Goal: Find specific page/section: Find specific page/section

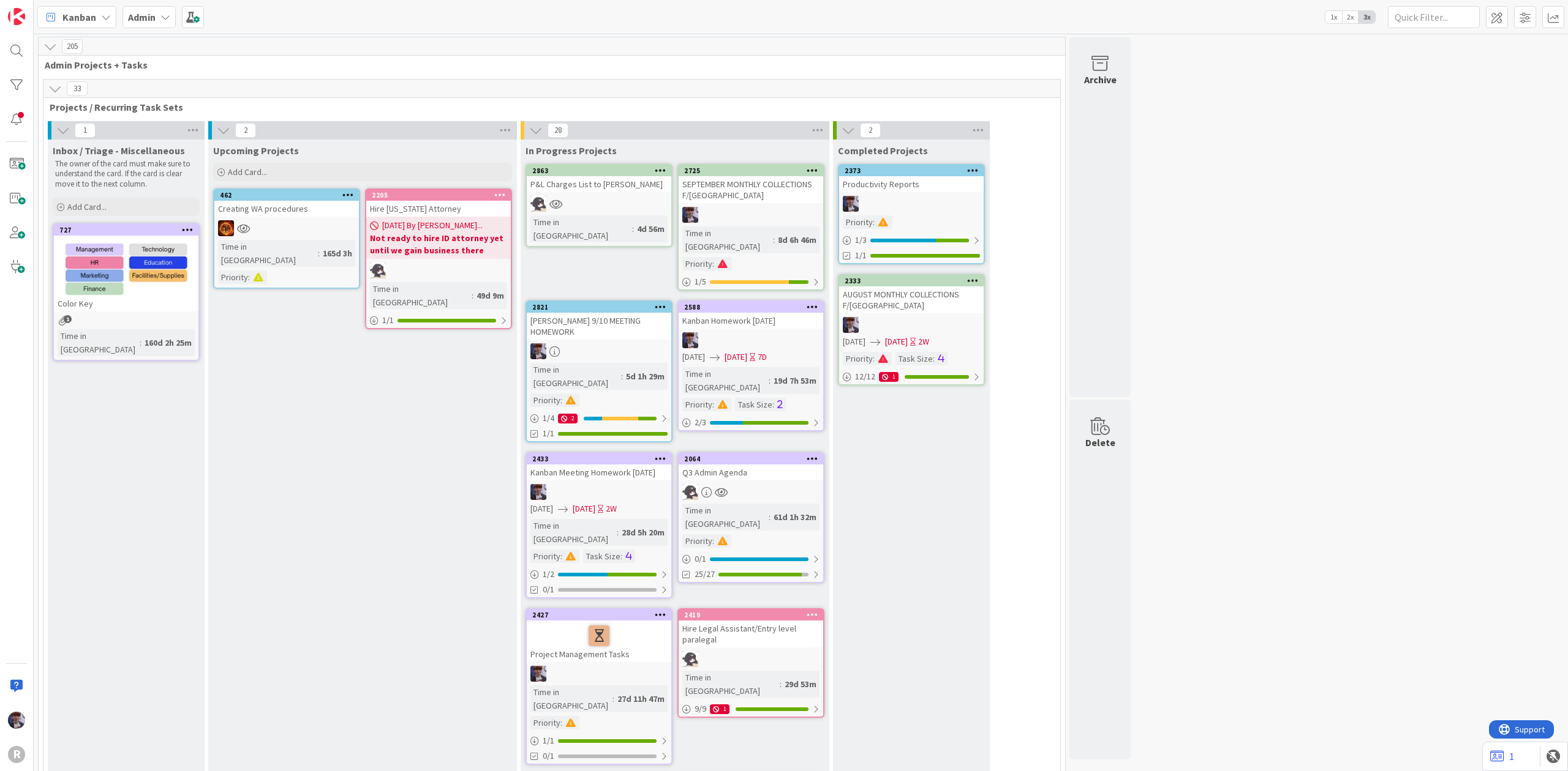
scroll to position [2285, 0]
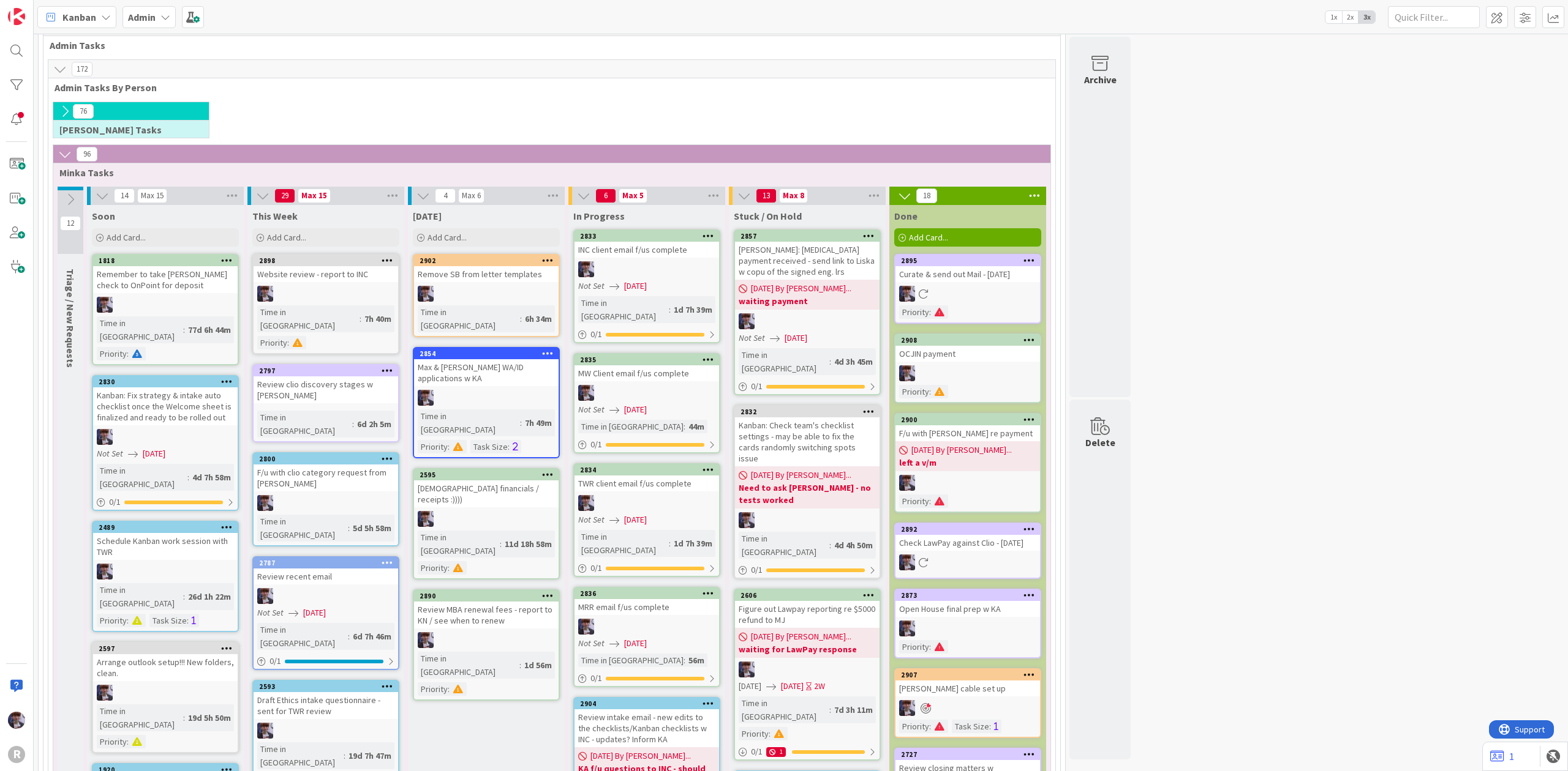
drag, startPoint x: 1449, startPoint y: 270, endPoint x: 1446, endPoint y: 277, distance: 7.6
drag, startPoint x: 1218, startPoint y: 514, endPoint x: 1184, endPoint y: 537, distance: 41.0
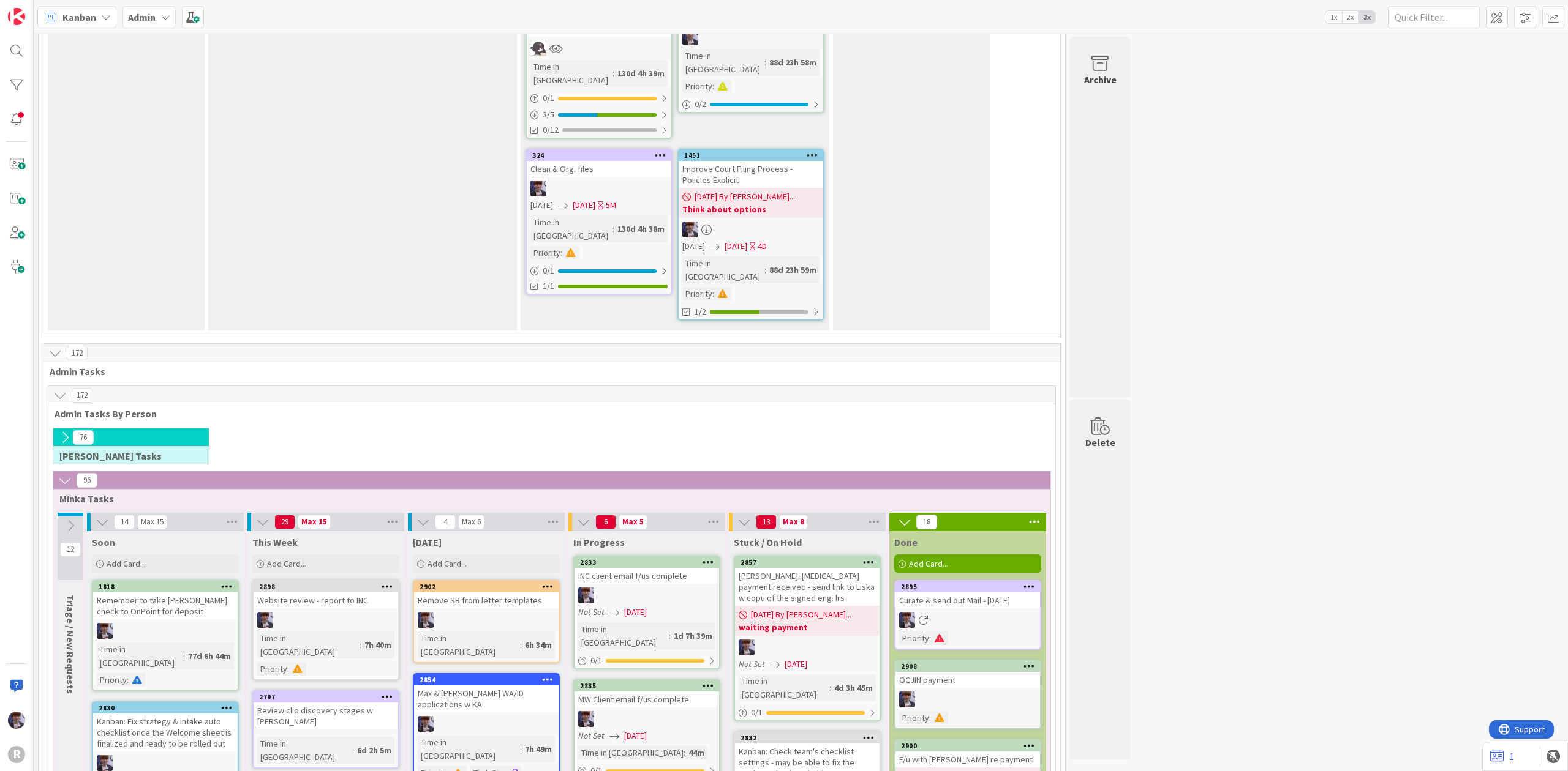
scroll to position [1550, 0]
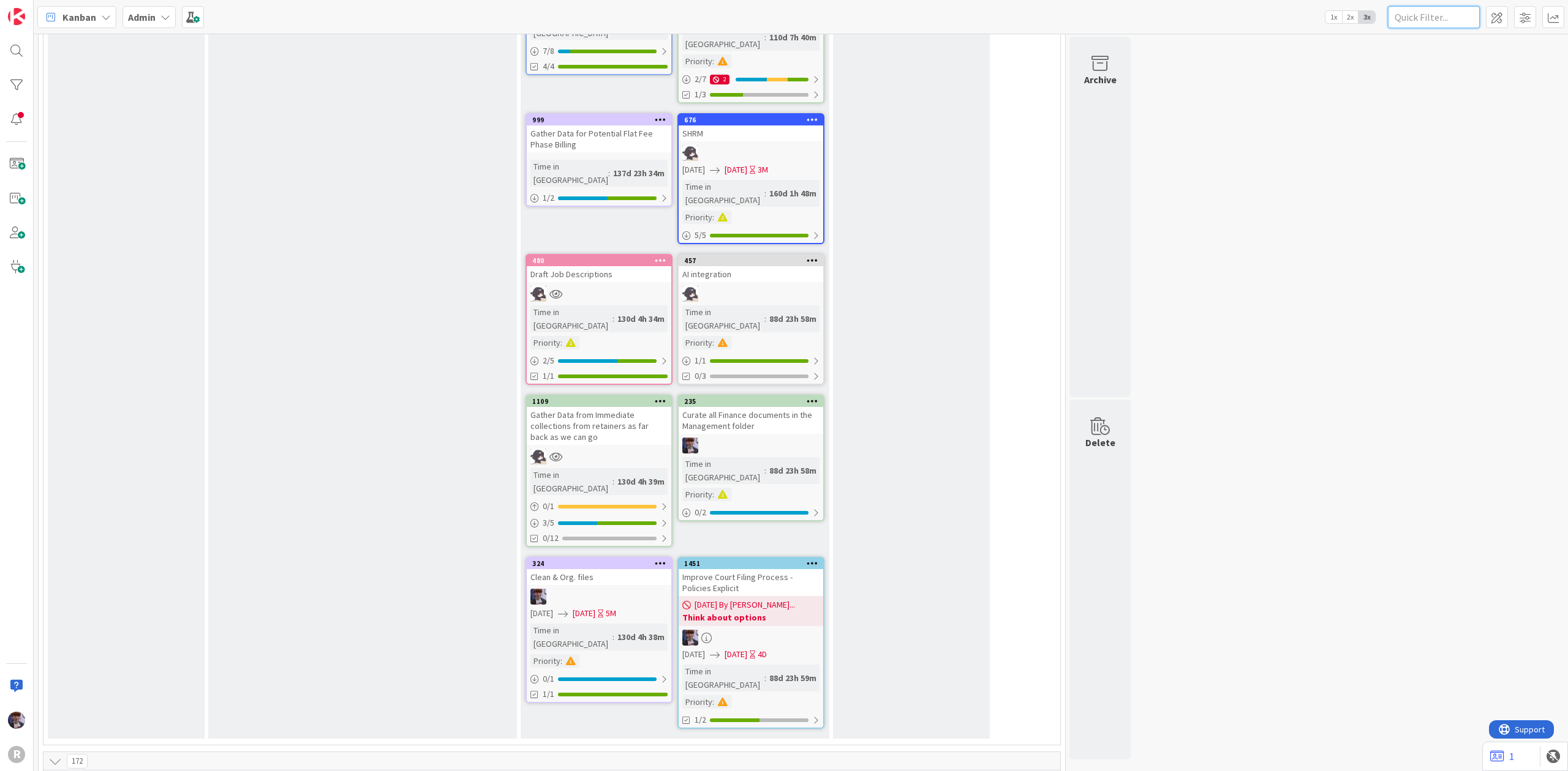
click at [1440, 18] on input "text" at bounding box center [1434, 17] width 92 height 22
type input "barrister"
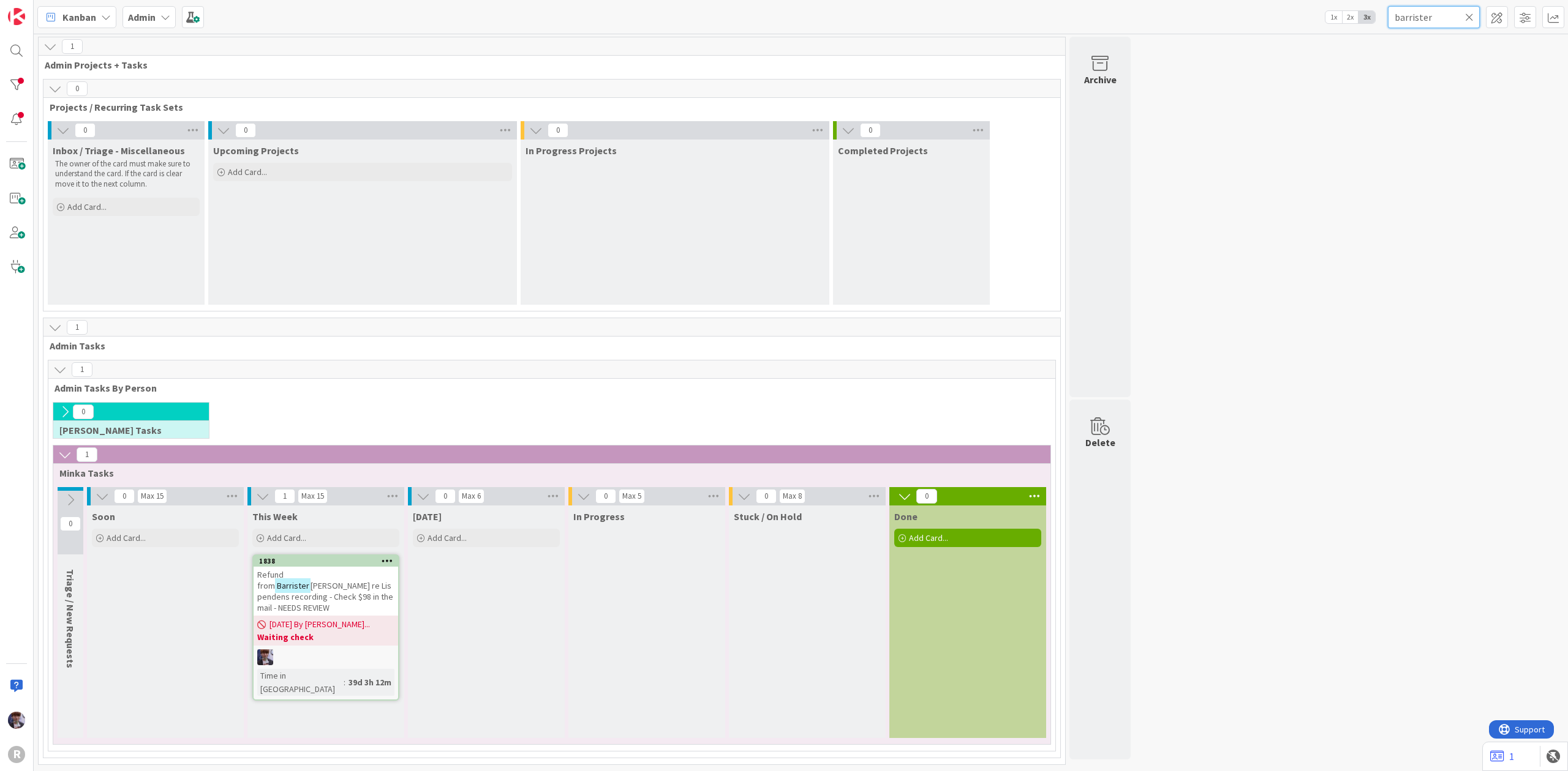
scroll to position [0, 0]
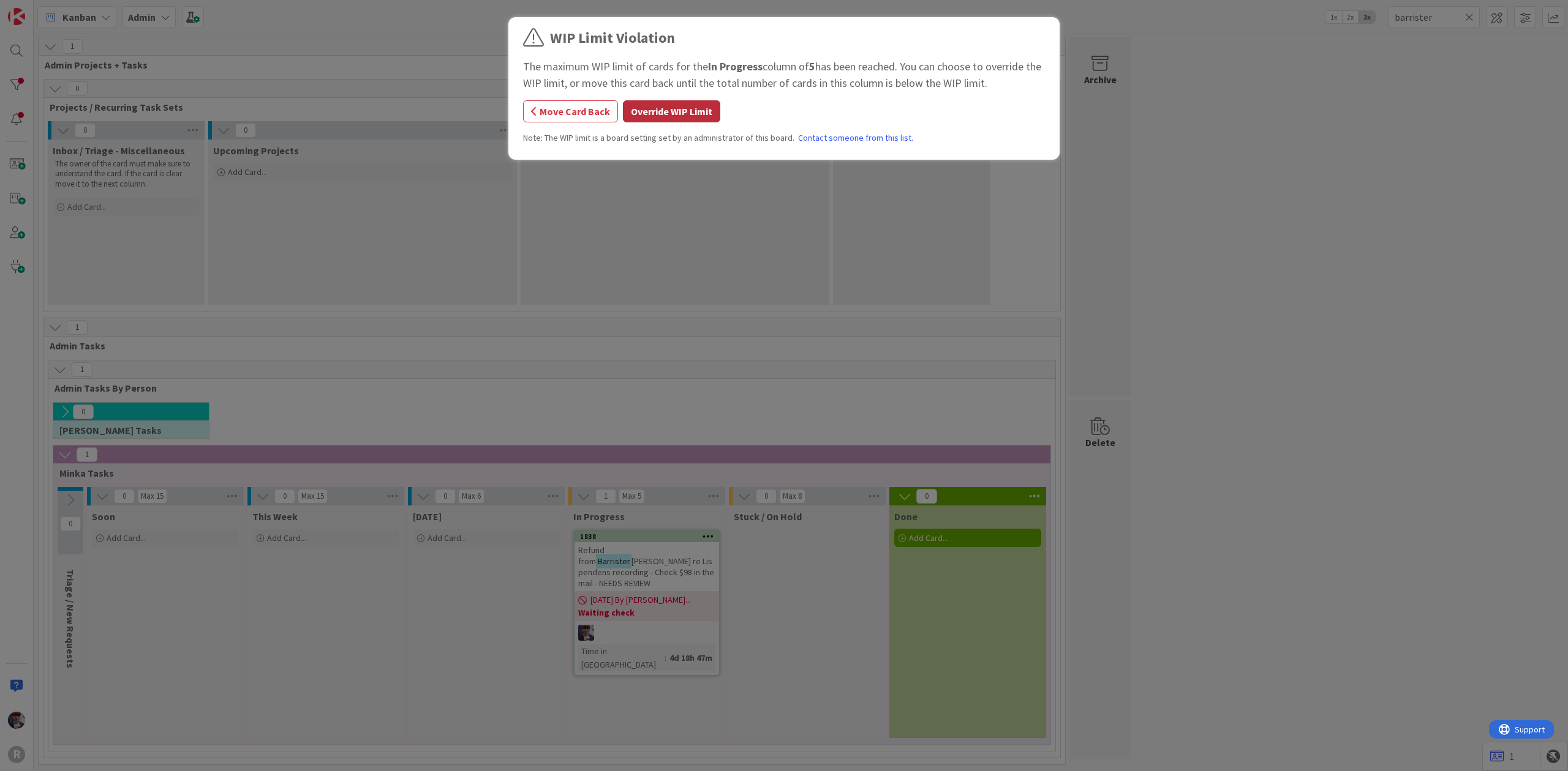
click at [681, 101] on button "Override WIP Limit" at bounding box center [672, 112] width 98 height 22
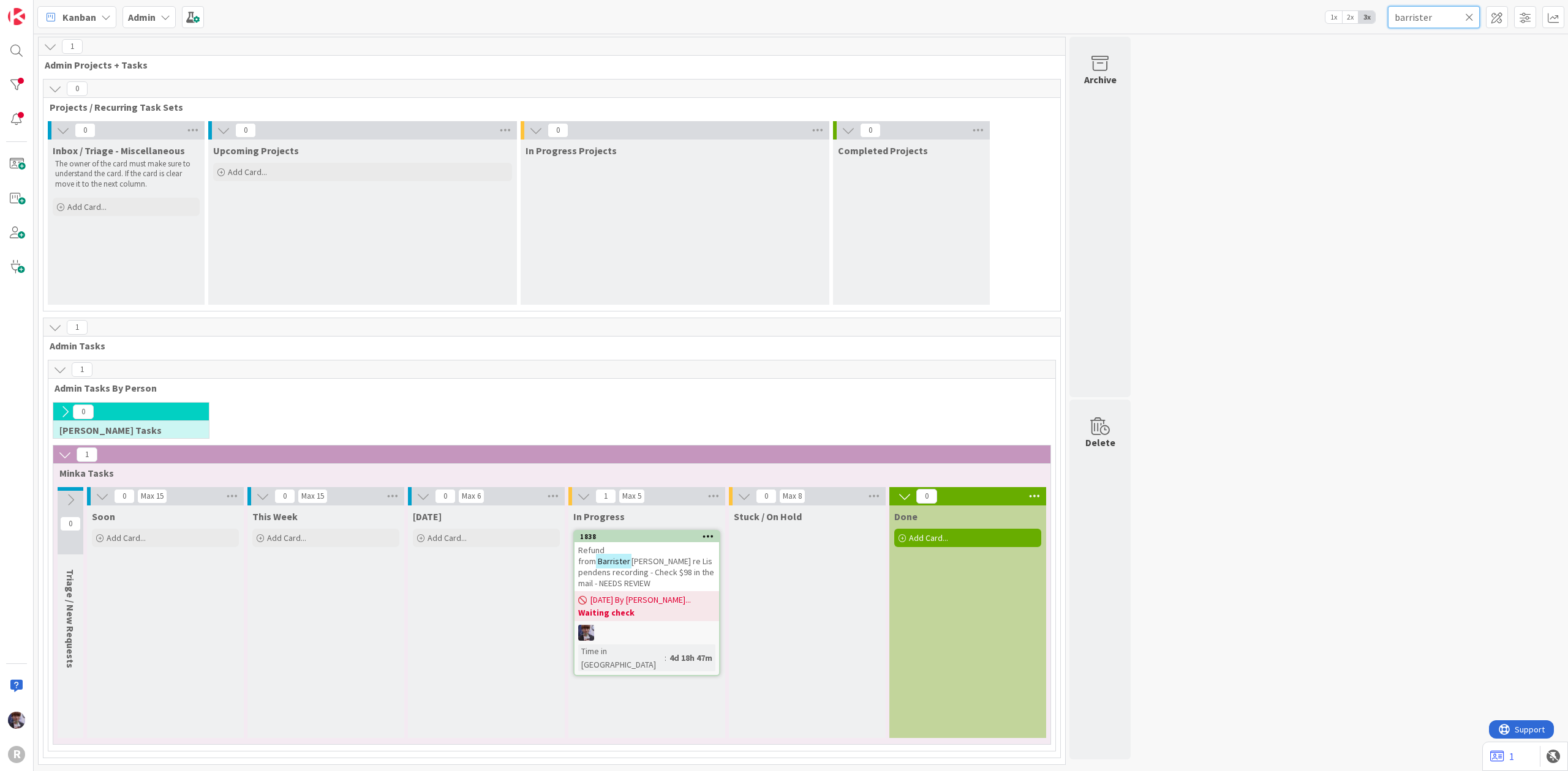
drag, startPoint x: 1446, startPoint y: 24, endPoint x: 1318, endPoint y: 4, distance: 129.6
click at [1318, 4] on div "Kanban My Zone Organization Select a single board Kanban List (Bulk Actions) Me…" at bounding box center [801, 17] width 1534 height 34
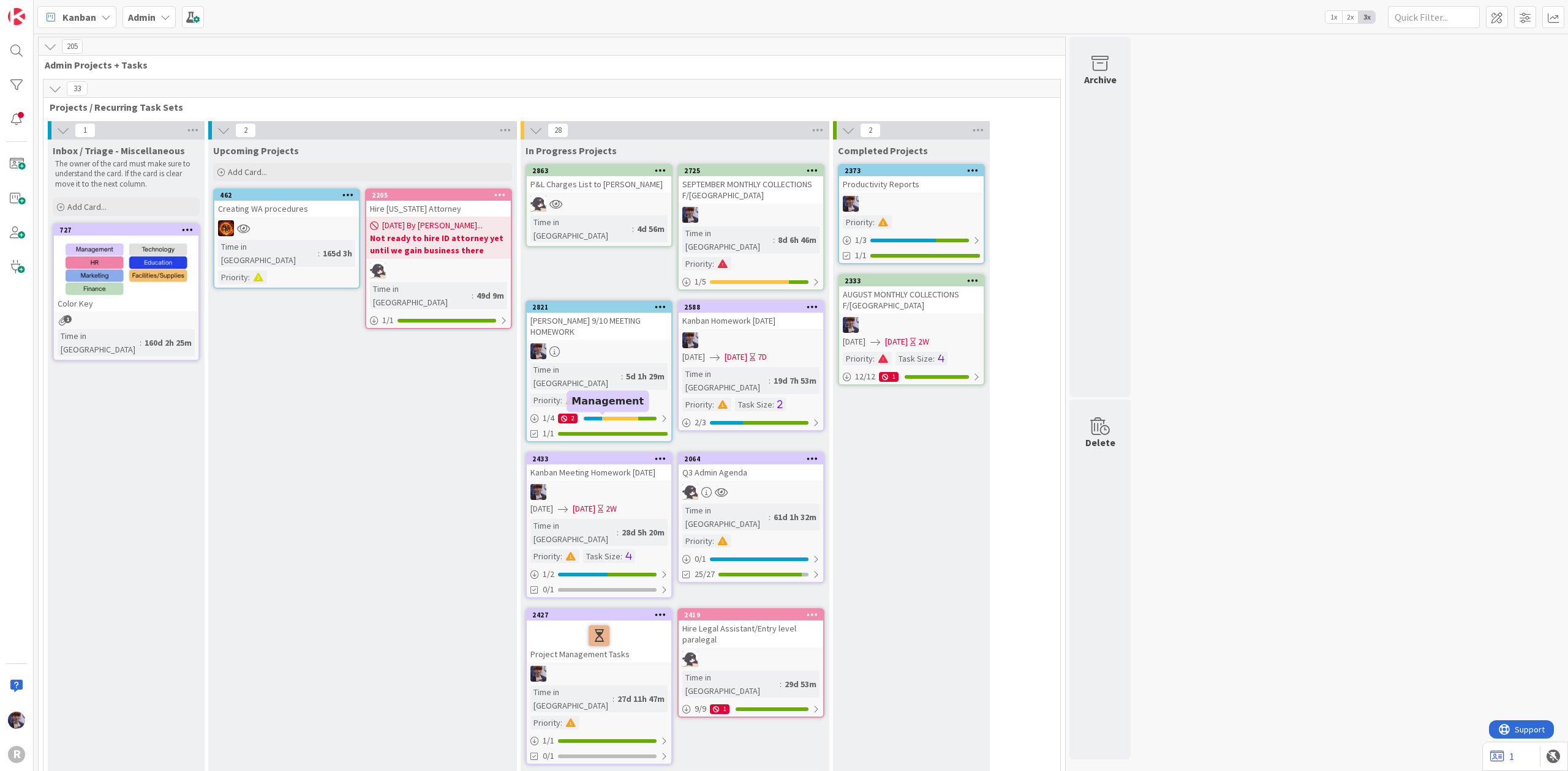
click at [553, 455] on div "2433" at bounding box center [601, 459] width 139 height 9
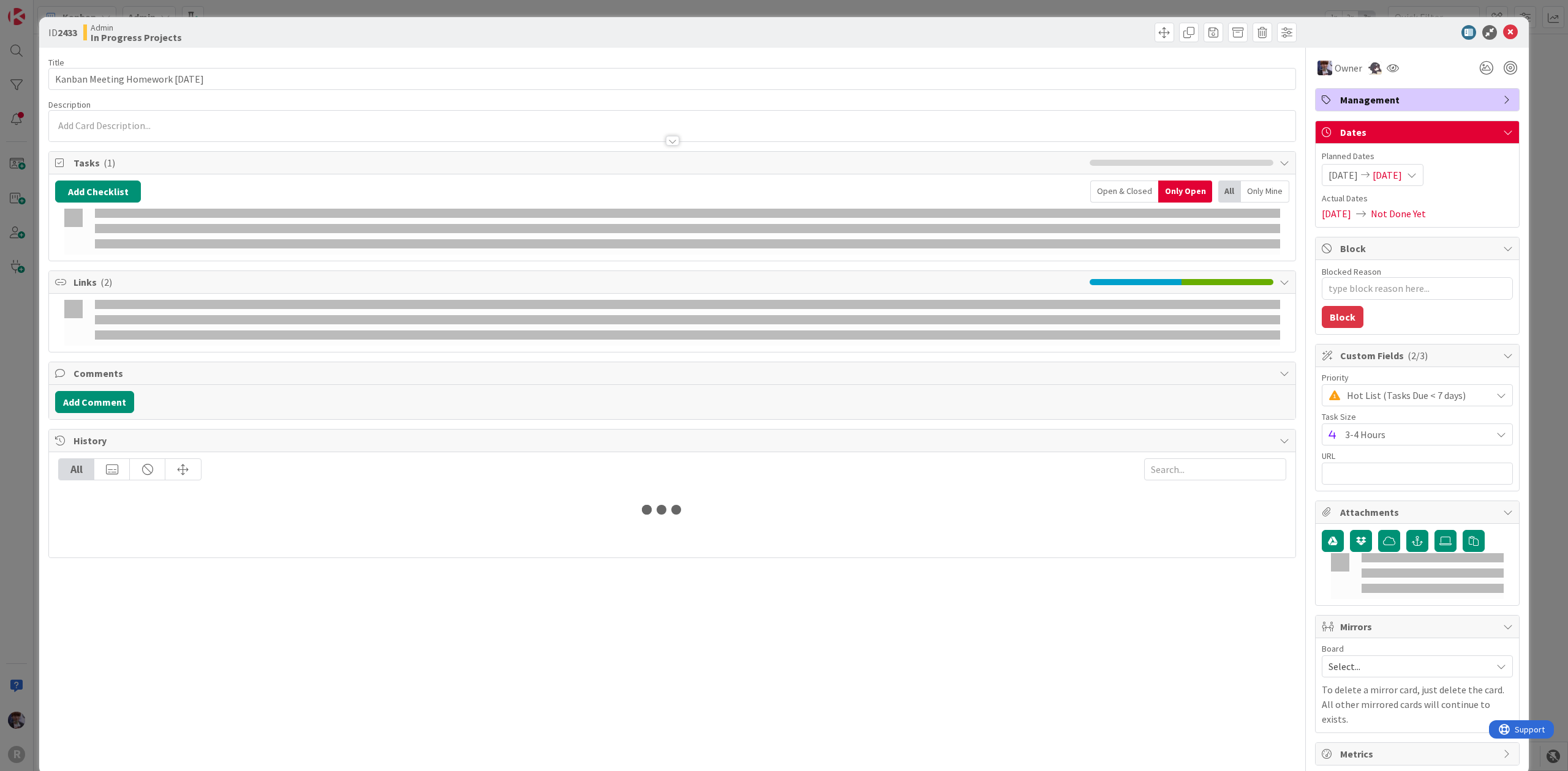
type textarea "x"
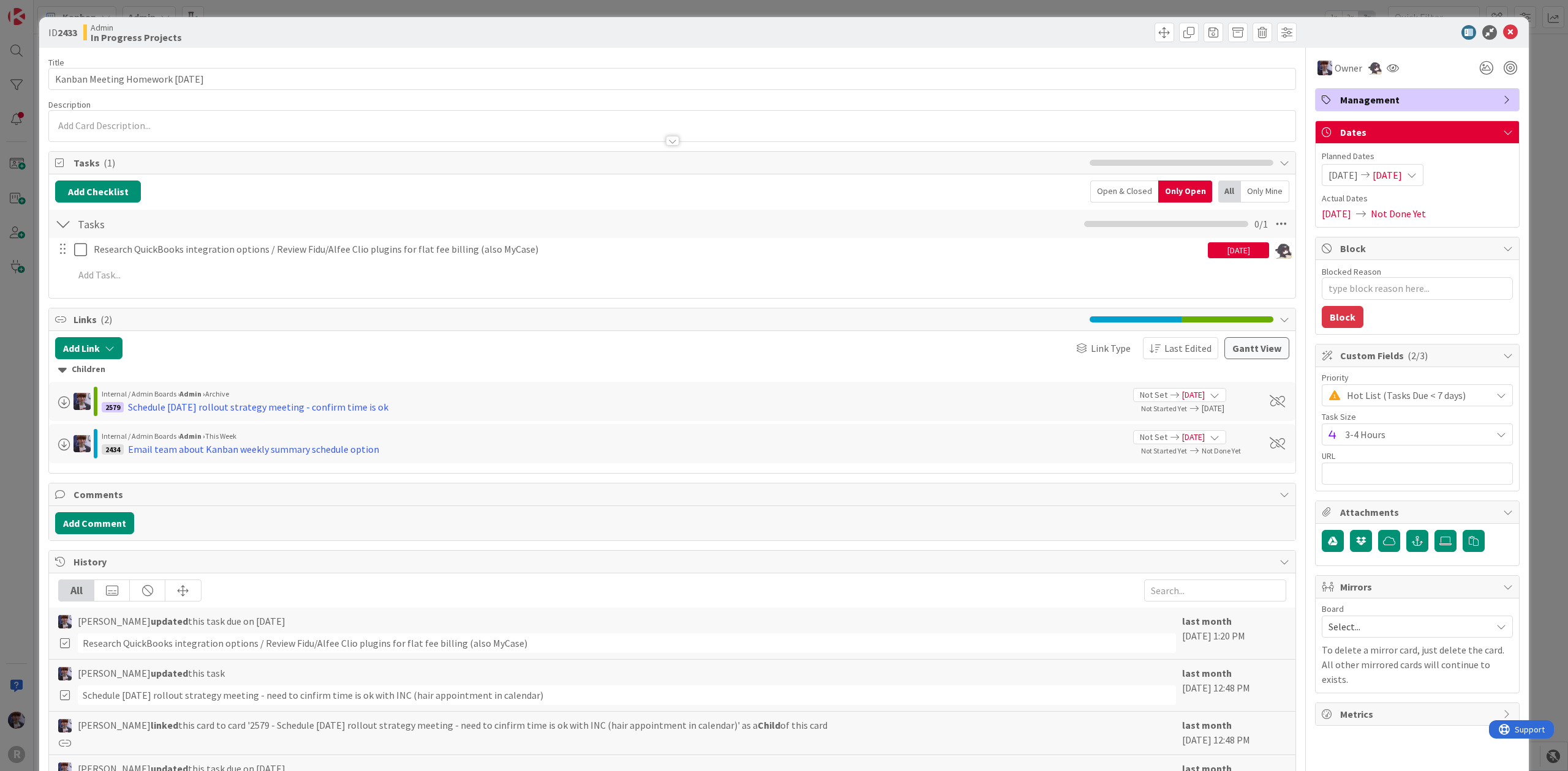
click at [7, 513] on div "ID 2433 Admin In Progress Projects Title 30 / 128 Kanban Meeting Homework [DATE…" at bounding box center [784, 386] width 1568 height 771
